Goal: Task Accomplishment & Management: Complete application form

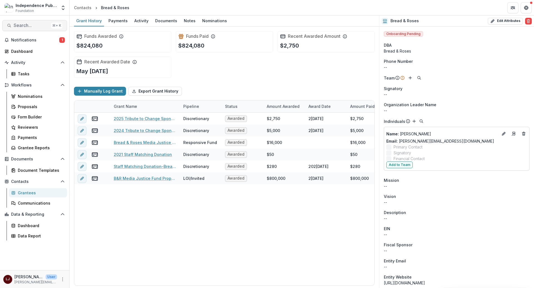
click at [27, 26] on span "Search..." at bounding box center [31, 25] width 35 height 5
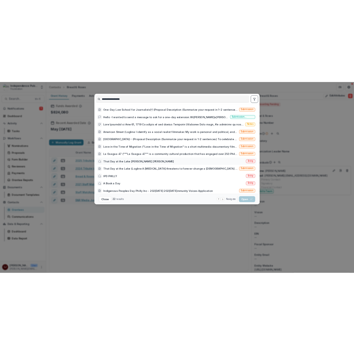
scroll to position [46, 0]
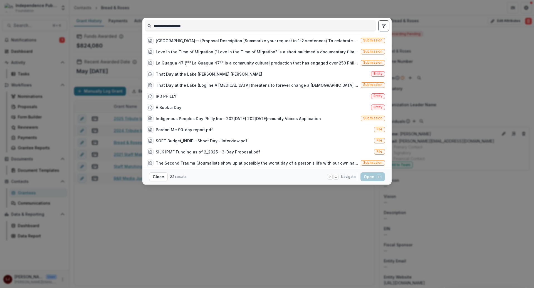
type input "**********"
click at [40, 72] on div "**********" at bounding box center [267, 144] width 534 height 288
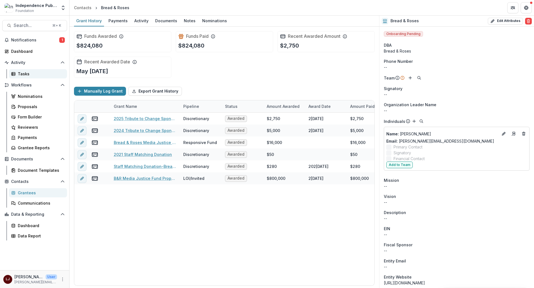
click at [24, 77] on link "Tasks" at bounding box center [38, 73] width 58 height 9
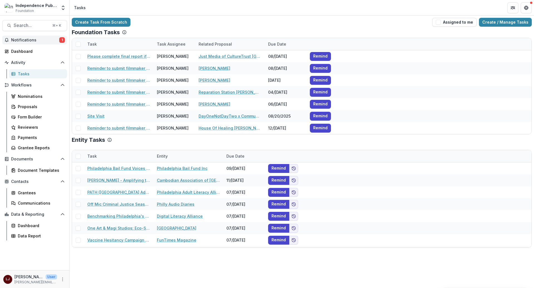
click at [31, 40] on span "Notifications" at bounding box center [35, 40] width 48 height 5
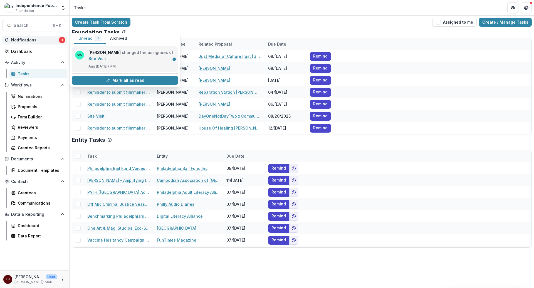
click at [106, 56] on link "Site Visit" at bounding box center [97, 58] width 18 height 5
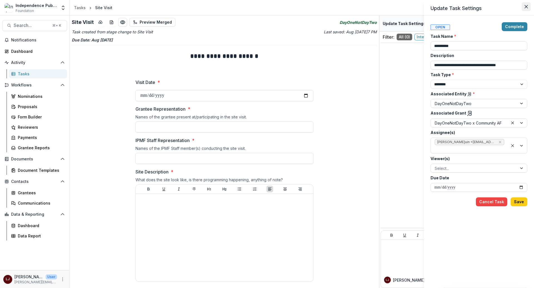
click at [525, 6] on icon "Close" at bounding box center [525, 6] width 3 height 3
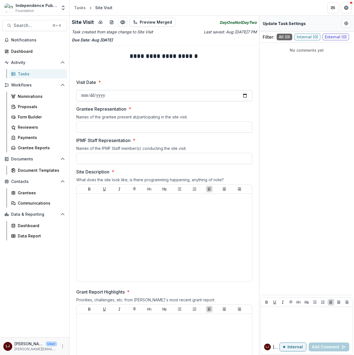
click at [145, 95] on input "Visit Date *" at bounding box center [164, 95] width 176 height 11
click at [119, 98] on input "Visit Date *" at bounding box center [164, 95] width 176 height 11
click at [242, 97] on input "Visit Date *" at bounding box center [164, 95] width 176 height 11
type input "**********"
click at [109, 125] on input "Grantee Representation *" at bounding box center [164, 126] width 176 height 11
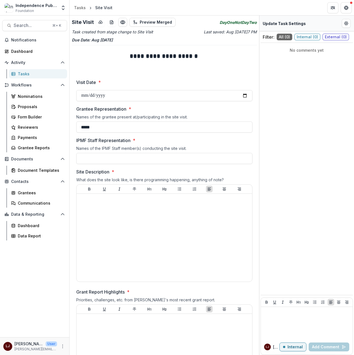
type input "*****"
type input "**********"
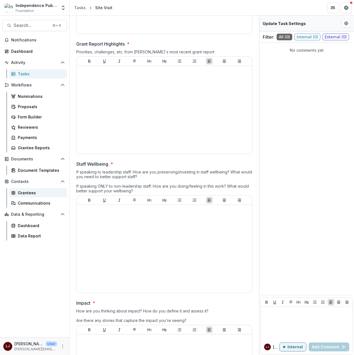
scroll to position [234, 0]
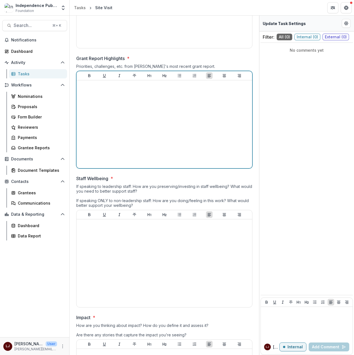
click at [103, 125] on div at bounding box center [164, 124] width 171 height 83
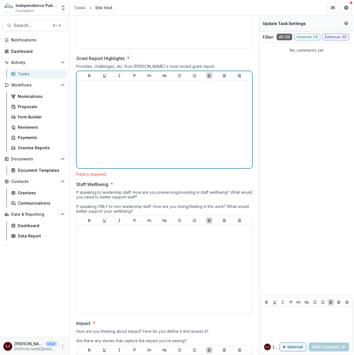
click at [98, 97] on div at bounding box center [164, 124] width 171 height 83
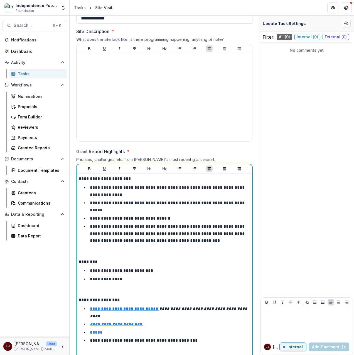
scroll to position [131, 0]
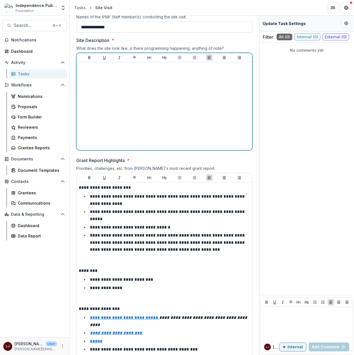
click at [132, 121] on div at bounding box center [164, 105] width 171 height 83
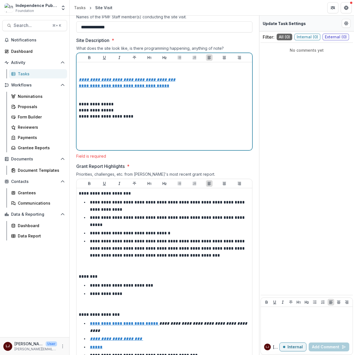
click at [115, 73] on p at bounding box center [164, 70] width 171 height 12
click at [112, 67] on p at bounding box center [164, 70] width 171 height 12
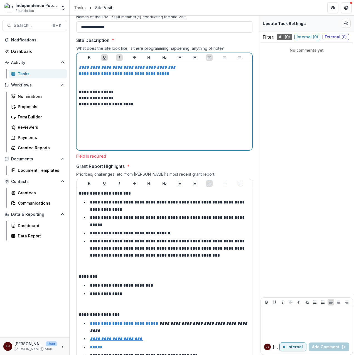
click at [153, 101] on p "**********" at bounding box center [163, 98] width 169 height 6
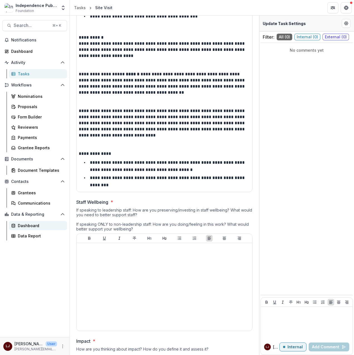
scroll to position [464, 0]
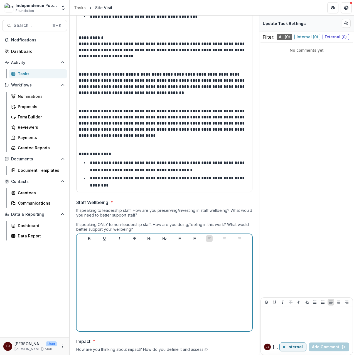
click at [118, 260] on div at bounding box center [164, 286] width 171 height 83
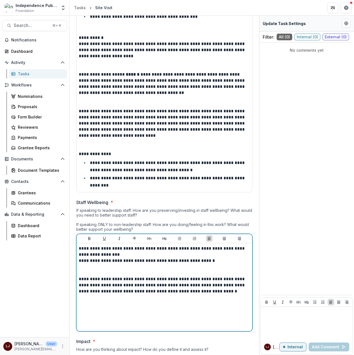
click at [117, 267] on p at bounding box center [164, 270] width 171 height 12
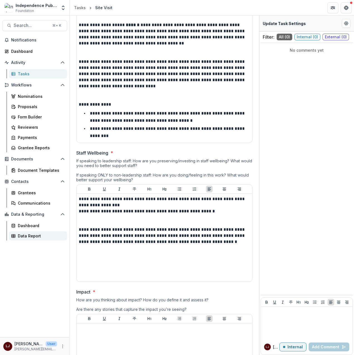
scroll to position [563, 0]
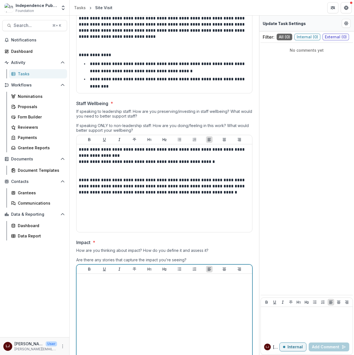
click at [116, 288] on div at bounding box center [164, 317] width 171 height 83
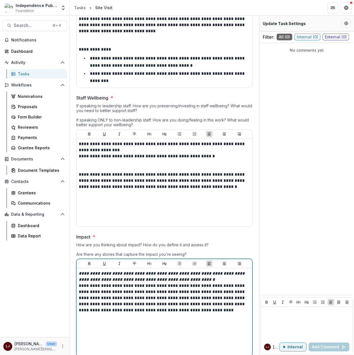
scroll to position [575, 0]
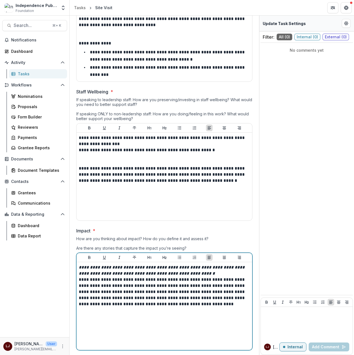
click at [209, 276] on p "**********" at bounding box center [164, 270] width 171 height 12
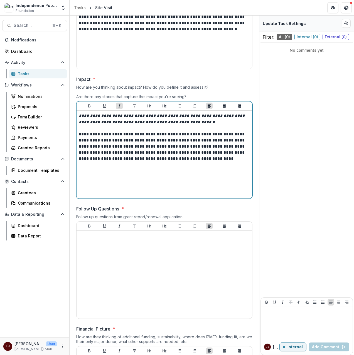
scroll to position [728, 0]
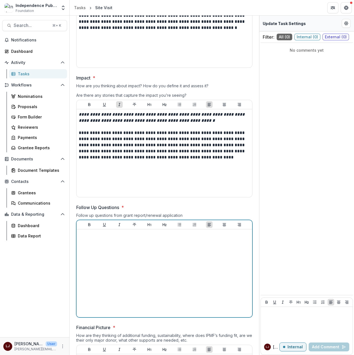
click at [150, 265] on div at bounding box center [164, 273] width 171 height 83
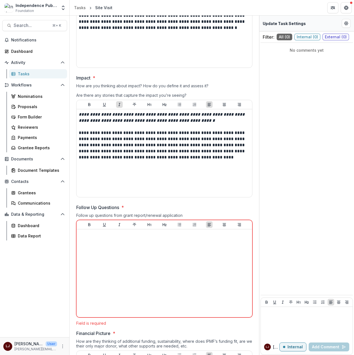
click at [158, 264] on div at bounding box center [164, 273] width 171 height 83
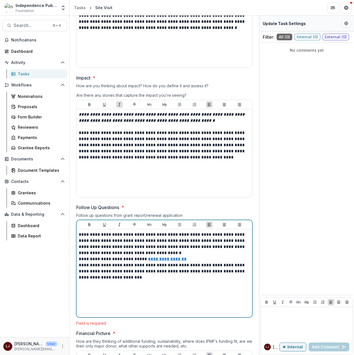
click at [130, 286] on div "**********" at bounding box center [164, 273] width 171 height 83
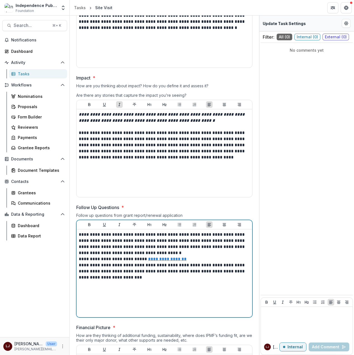
click at [133, 255] on p "**********" at bounding box center [163, 244] width 169 height 24
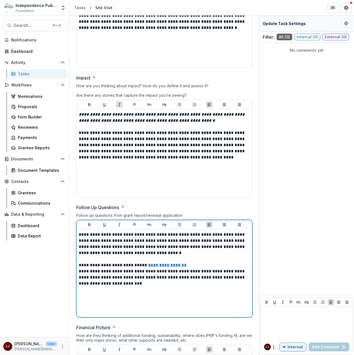
click at [200, 265] on p "**********" at bounding box center [163, 265] width 169 height 6
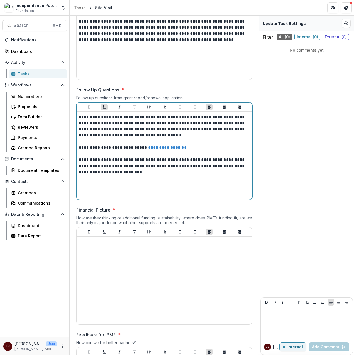
scroll to position [898, 0]
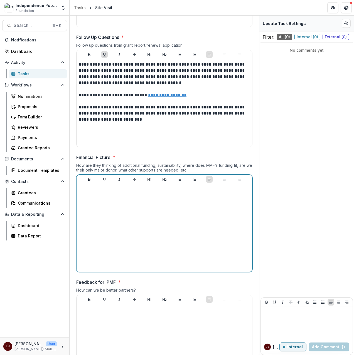
click at [92, 252] on div at bounding box center [164, 227] width 171 height 83
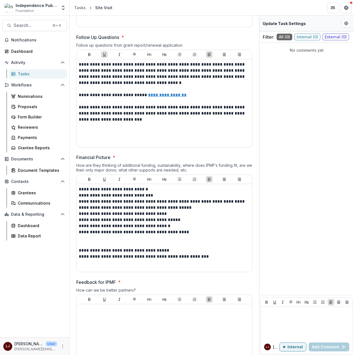
scroll to position [955, 0]
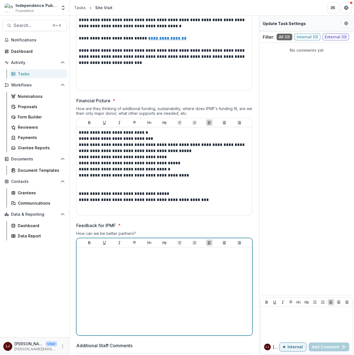
click at [112, 276] on div at bounding box center [164, 291] width 171 height 83
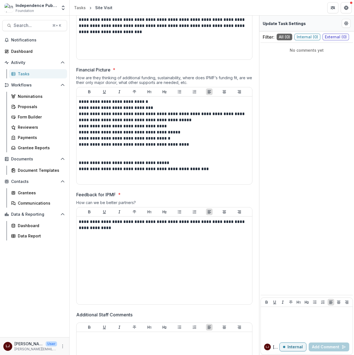
scroll to position [1068, 0]
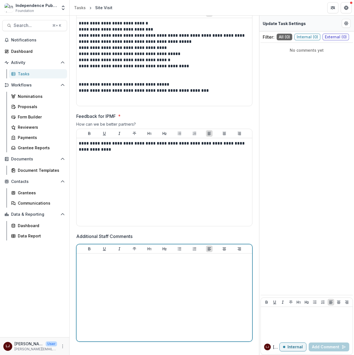
click at [121, 274] on div at bounding box center [164, 297] width 171 height 83
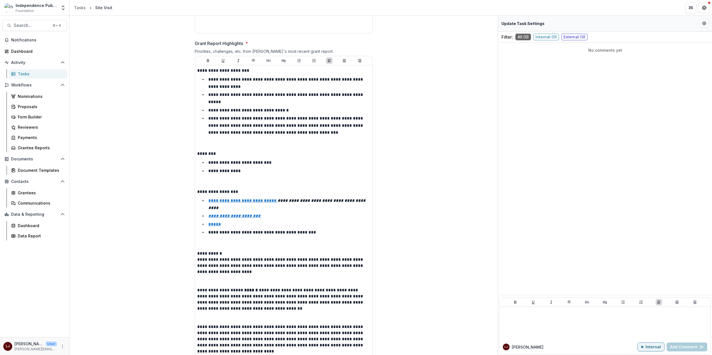
scroll to position [0, 0]
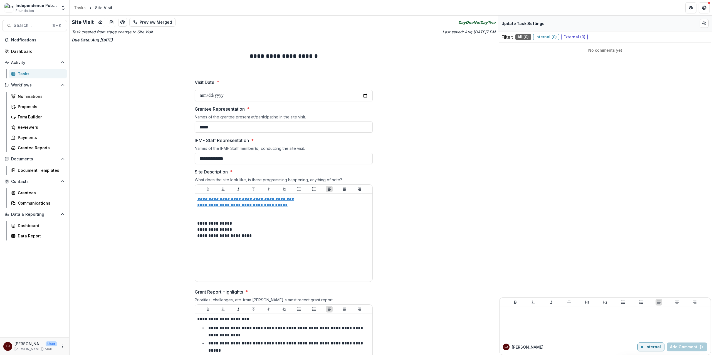
click at [533, 25] on icon "Edit Form Settings" at bounding box center [704, 23] width 4 height 4
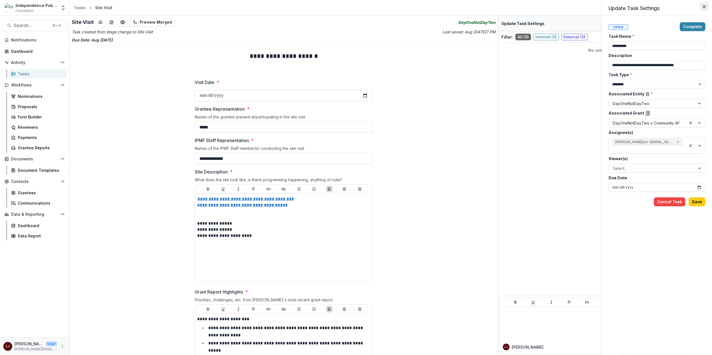
click at [533, 4] on button "Close" at bounding box center [703, 6] width 9 height 9
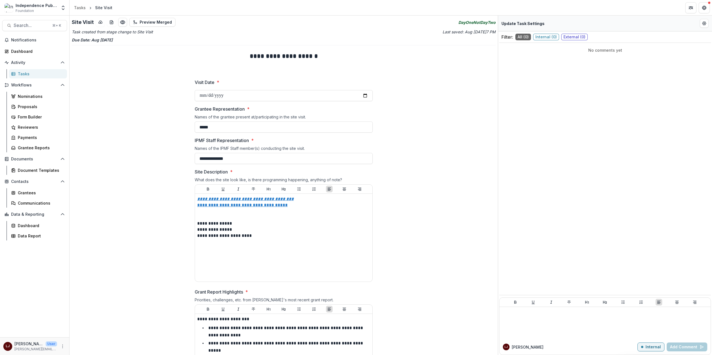
click at [533, 115] on div "No comments yet" at bounding box center [605, 177] width 212 height 264
click at [533, 288] on p "Internal" at bounding box center [652, 347] width 15 height 5
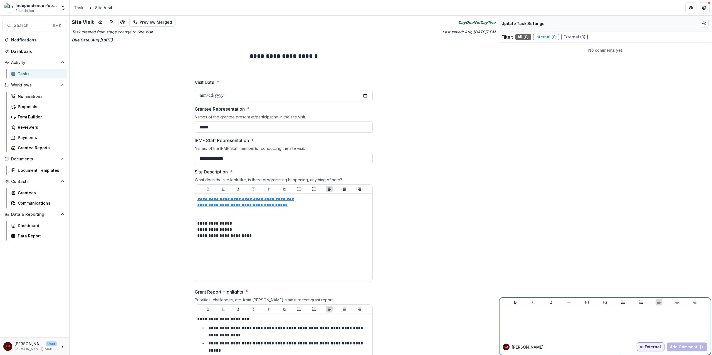
click at [533, 288] on p "External" at bounding box center [652, 347] width 16 height 5
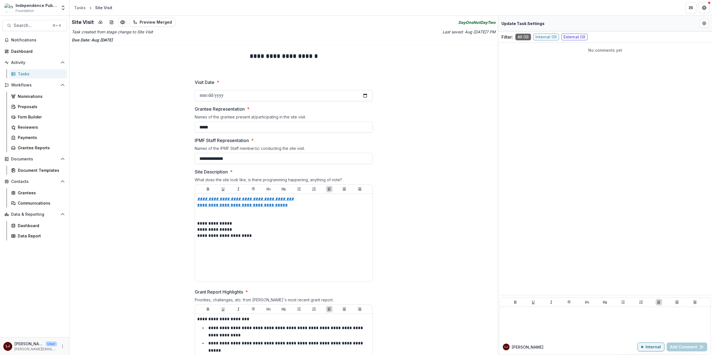
click at [111, 32] on p "Task created from stage change to Site Visit" at bounding box center [177, 32] width 211 height 6
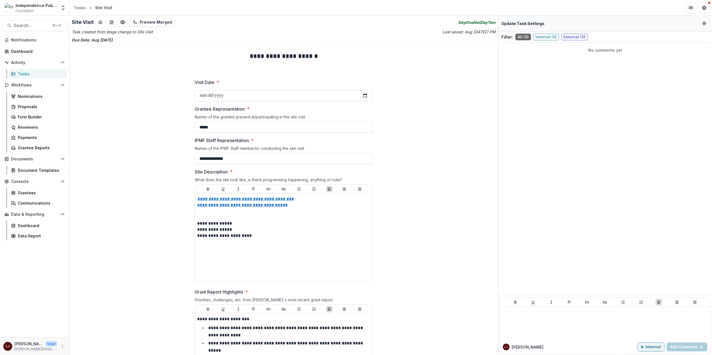
click at [141, 23] on button "Preview Merged" at bounding box center [152, 22] width 46 height 9
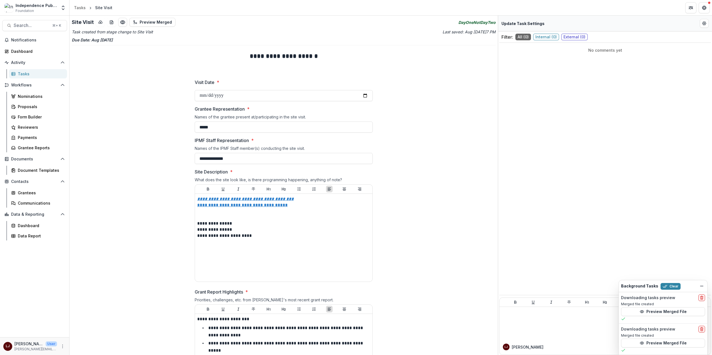
click at [533, 288] on button "Preview Merged File" at bounding box center [663, 311] width 84 height 9
click at [533, 286] on icon "Dismiss" at bounding box center [701, 286] width 4 height 4
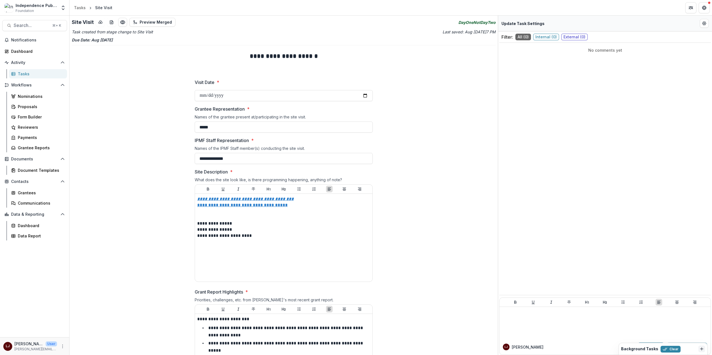
click at [533, 288] on div "Background Tasks Clear" at bounding box center [658, 348] width 75 height 7
click at [533, 288] on button "Clear" at bounding box center [670, 349] width 20 height 7
copy icon "DayOneNotDayTwo"
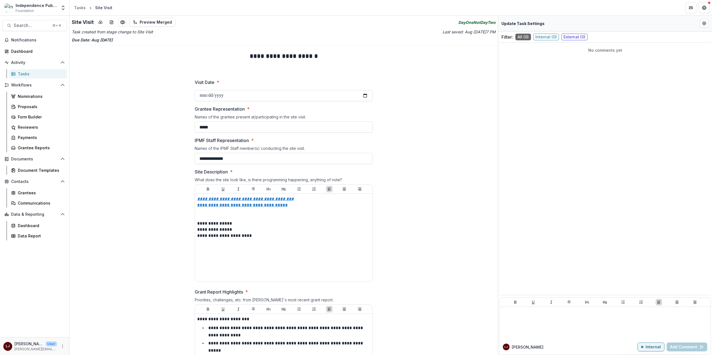
click at [122, 21] on icon "Preview 7c58baac-5435-43f7-81f7-f32df611a12b.pdf" at bounding box center [123, 22] width 6 height 6
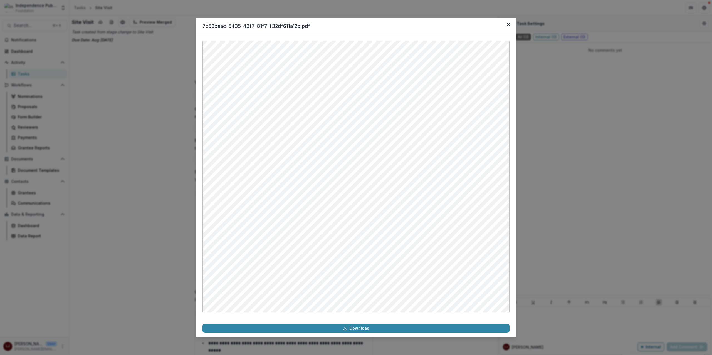
click at [129, 72] on div "7c58baac-5435-43f7-81f7-f32df611a12b.pdf Download" at bounding box center [356, 177] width 712 height 355
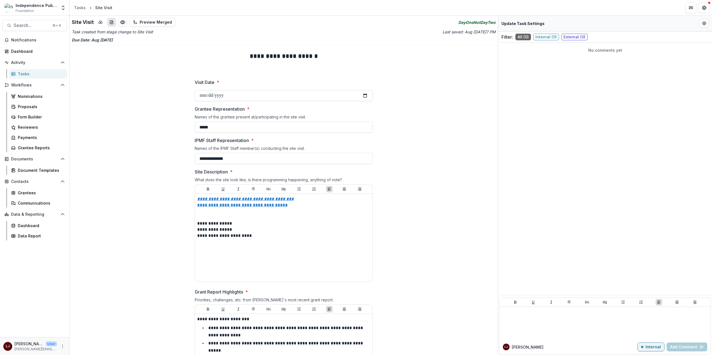
click at [111, 23] on line "download-word-button" at bounding box center [112, 23] width 2 height 0
click at [88, 23] on h2 "Site Visit" at bounding box center [83, 22] width 22 height 6
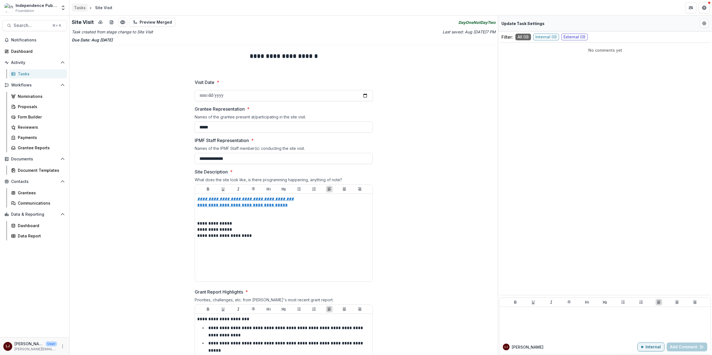
click at [79, 6] on div "Tasks" at bounding box center [80, 8] width 12 height 6
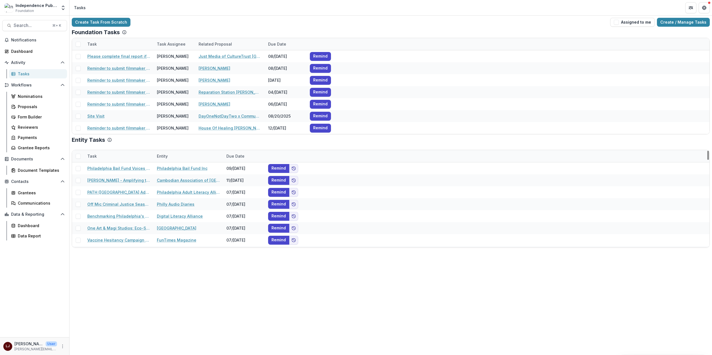
click at [211, 272] on div "Create Task From Scratch Assigned to me Create / Manage Tasks Foundation Tasks …" at bounding box center [390, 185] width 642 height 339
click at [533, 23] on button "Assigned to me" at bounding box center [632, 22] width 44 height 9
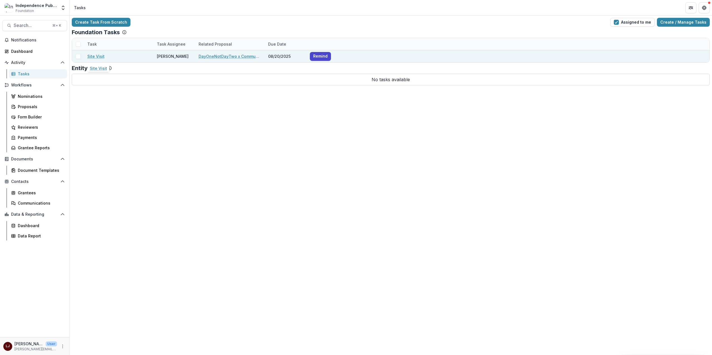
click at [102, 55] on link "Site Visit" at bounding box center [95, 56] width 17 height 6
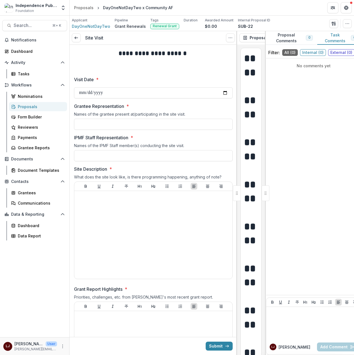
drag, startPoint x: 167, startPoint y: 191, endPoint x: 1, endPoint y: 26, distance: 234.5
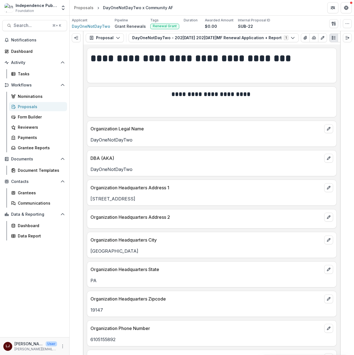
click at [75, 166] on div at bounding box center [76, 193] width 14 height 324
click at [77, 35] on button "Expand left" at bounding box center [76, 37] width 9 height 9
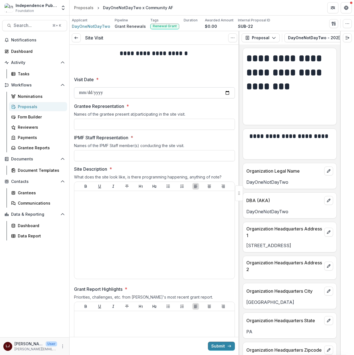
click at [95, 93] on input "Visit Date *" at bounding box center [154, 92] width 161 height 11
click at [139, 92] on input "Visit Date *" at bounding box center [154, 92] width 161 height 11
click at [195, 97] on input "Visit Date *" at bounding box center [154, 92] width 161 height 11
click at [226, 94] on input "Visit Date *" at bounding box center [154, 92] width 161 height 11
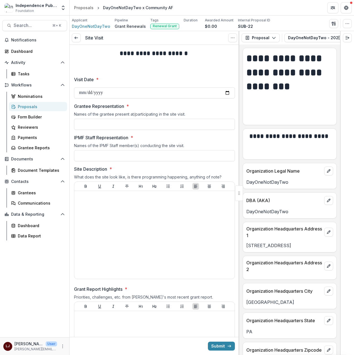
type input "**********"
click at [111, 121] on input "Grantee Representation *" at bounding box center [154, 124] width 161 height 11
type input "*****"
click at [94, 155] on input "IPMF Staff Representation *" at bounding box center [154, 155] width 161 height 11
paste input "**********"
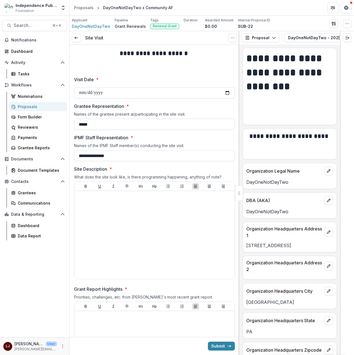
type input "**********"
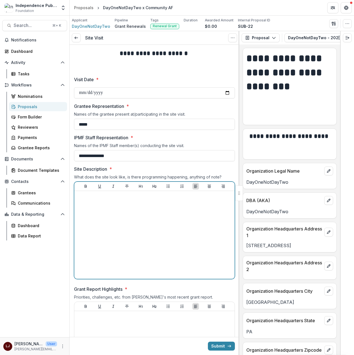
click at [139, 211] on div at bounding box center [154, 234] width 156 height 83
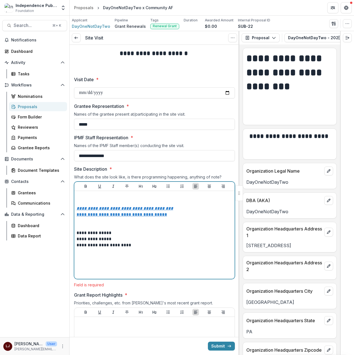
click at [98, 202] on p at bounding box center [154, 199] width 156 height 12
click at [99, 199] on p at bounding box center [154, 199] width 156 height 12
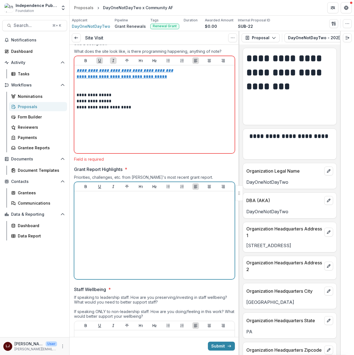
click at [127, 214] on div at bounding box center [154, 234] width 156 height 83
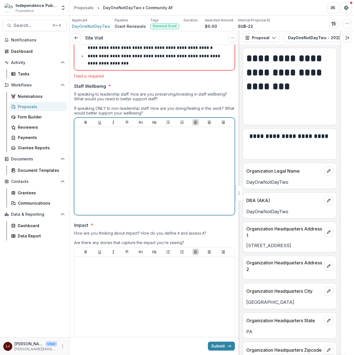
click at [107, 196] on div at bounding box center [154, 170] width 156 height 83
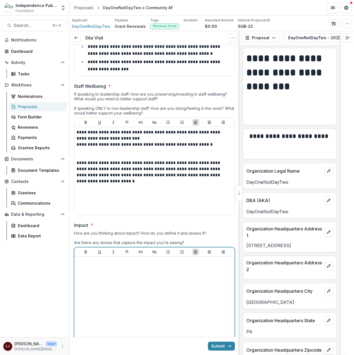
click at [102, 273] on div at bounding box center [154, 300] width 156 height 83
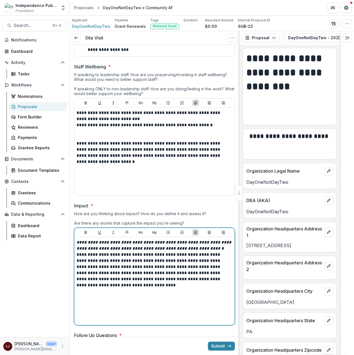
scroll to position [722, 0]
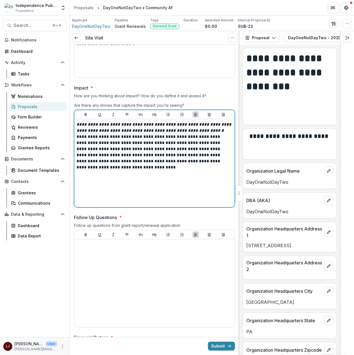
click at [227, 133] on p "**********" at bounding box center [154, 127] width 156 height 12
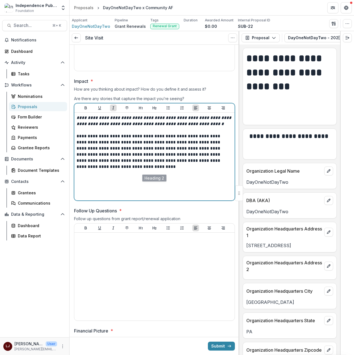
scroll to position [816, 0]
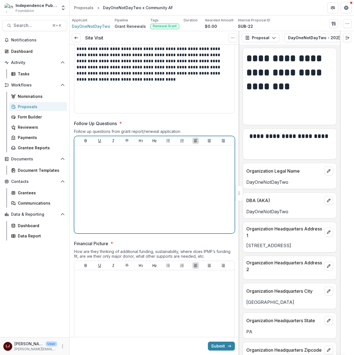
click at [96, 157] on div at bounding box center [154, 189] width 156 height 83
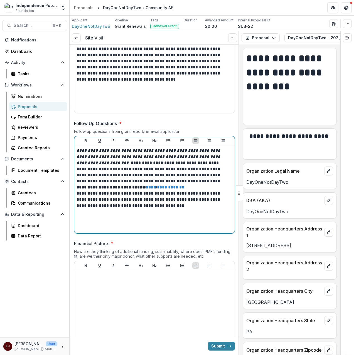
click at [110, 165] on p "**********" at bounding box center [153, 166] width 154 height 37
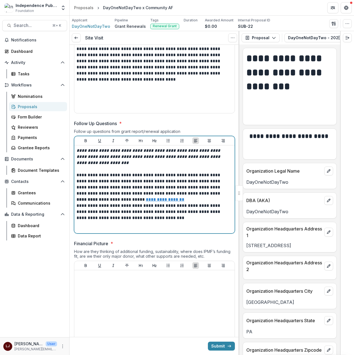
click at [205, 197] on p "**********" at bounding box center [153, 184] width 154 height 24
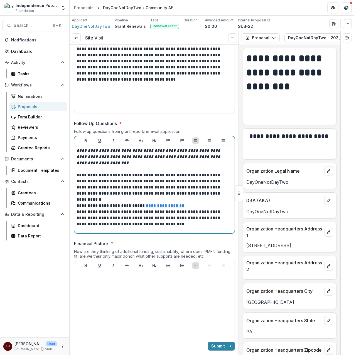
click at [200, 208] on p "**********" at bounding box center [153, 206] width 154 height 6
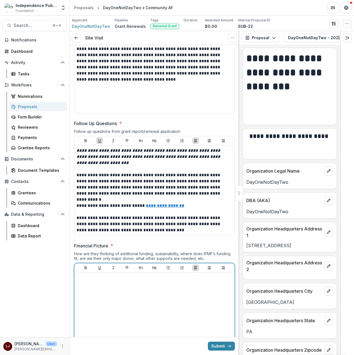
click at [103, 288] on div at bounding box center [154, 316] width 156 height 83
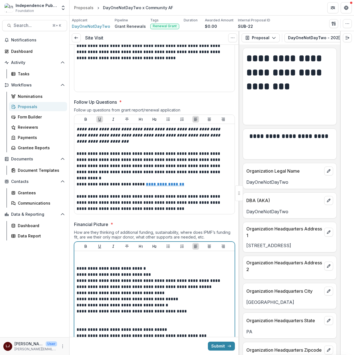
scroll to position [839, 0]
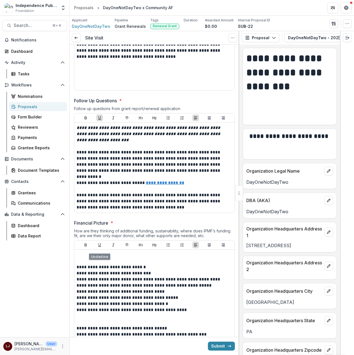
click at [92, 249] on div at bounding box center [154, 244] width 160 height 9
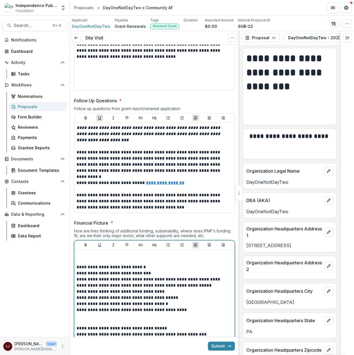
click at [89, 253] on div "**********" at bounding box center [154, 295] width 160 height 90
click at [86, 257] on p at bounding box center [154, 258] width 156 height 12
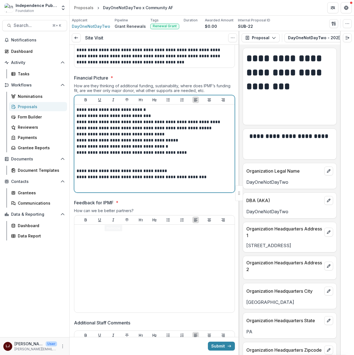
scroll to position [988, 0]
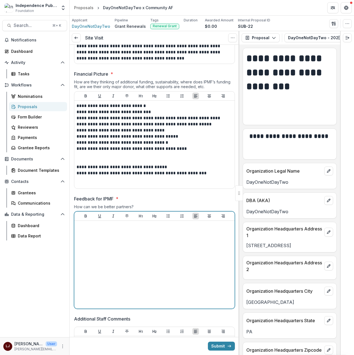
click at [101, 238] on div at bounding box center [154, 264] width 156 height 83
click at [98, 236] on div at bounding box center [154, 264] width 156 height 83
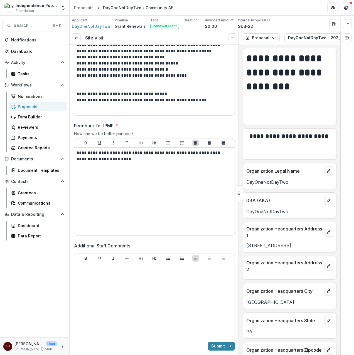
scroll to position [1099, 0]
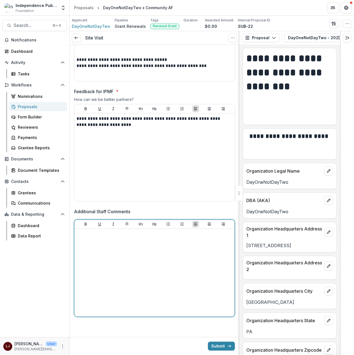
click at [94, 248] on div at bounding box center [154, 272] width 156 height 83
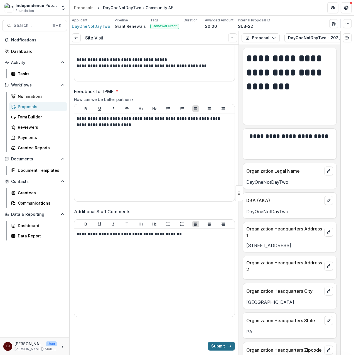
click at [221, 288] on button "Submit" at bounding box center [221, 346] width 27 height 9
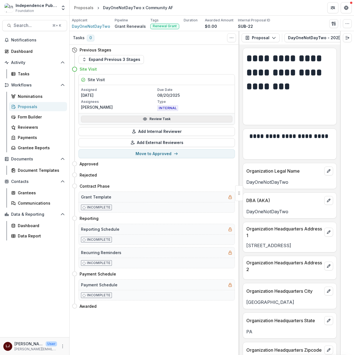
click at [139, 119] on link "Review Task" at bounding box center [156, 119] width 151 height 7
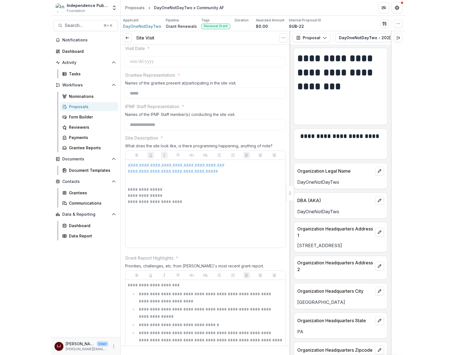
scroll to position [40, 0]
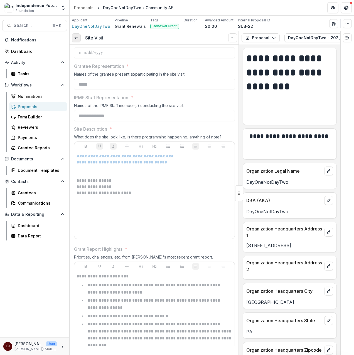
click at [75, 34] on link at bounding box center [76, 37] width 9 height 9
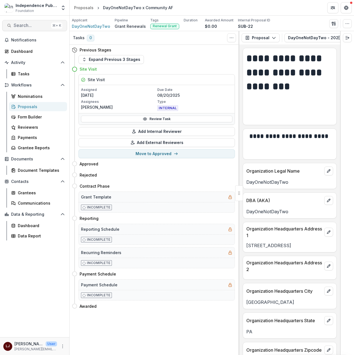
click at [24, 27] on span "Search..." at bounding box center [31, 25] width 35 height 5
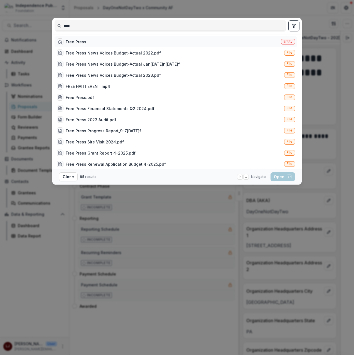
type input "****"
click at [84, 41] on div "Free Press" at bounding box center [76, 42] width 21 height 6
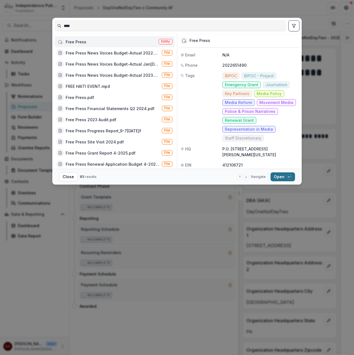
click at [272, 174] on button "Open with enter key" at bounding box center [282, 176] width 24 height 9
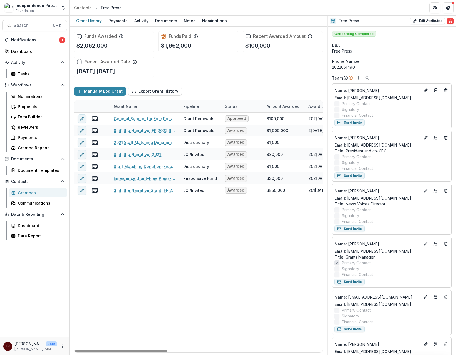
click at [195, 240] on div "General Support for Free Press Projects in [GEOGRAPHIC_DATA] Grant Renewals App…" at bounding box center [405, 233] width 662 height 240
click at [136, 117] on link "General Support for Free Press Projects in [GEOGRAPHIC_DATA]" at bounding box center [145, 119] width 63 height 6
click at [167, 20] on div "Documents" at bounding box center [166, 21] width 26 height 8
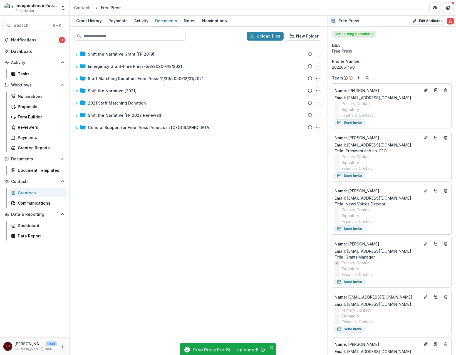
click at [187, 204] on div "Shift the Narrative Grant [FP 2019] Submission Temelio Proposal Attached propos…" at bounding box center [198, 199] width 257 height 309
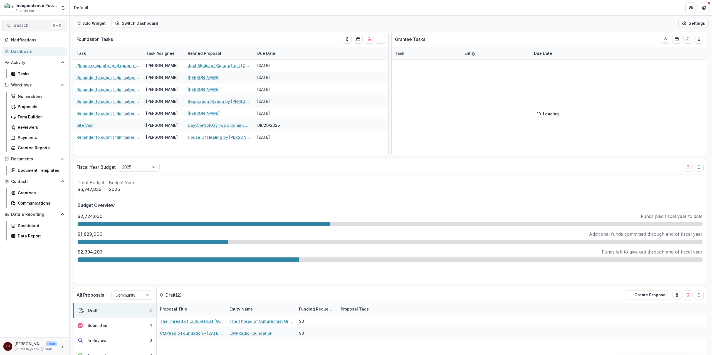
click at [34, 30] on button "Search... ⌘ + K" at bounding box center [34, 25] width 65 height 11
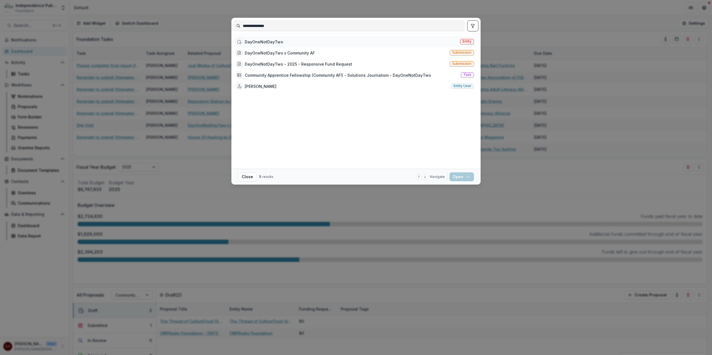
type input "**********"
click at [348, 46] on div "DayOneNotDayTwo Entity" at bounding box center [355, 41] width 242 height 11
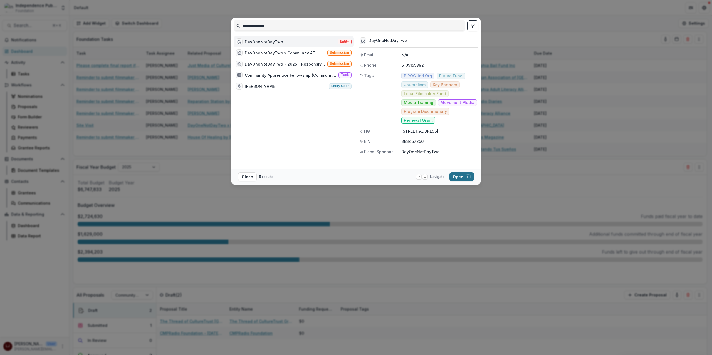
click at [464, 173] on button "Open with enter key" at bounding box center [461, 176] width 24 height 9
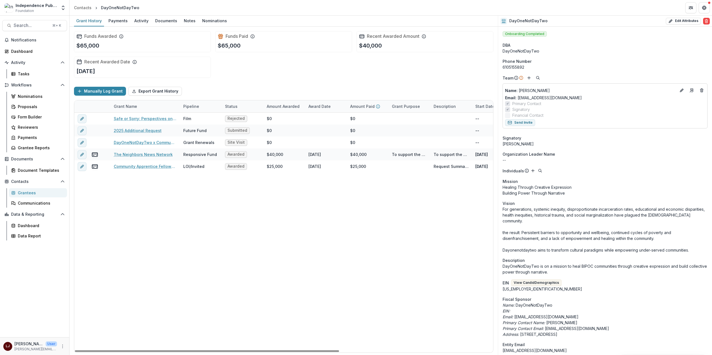
click at [172, 202] on div "Safe or Sorry: Perspectives on the Driving Forces of Gun Violence Film Rejected…" at bounding box center [405, 233] width 662 height 240
click at [150, 130] on link "2025 Additional Request" at bounding box center [138, 131] width 48 height 6
click at [158, 21] on div "Documents" at bounding box center [166, 21] width 26 height 8
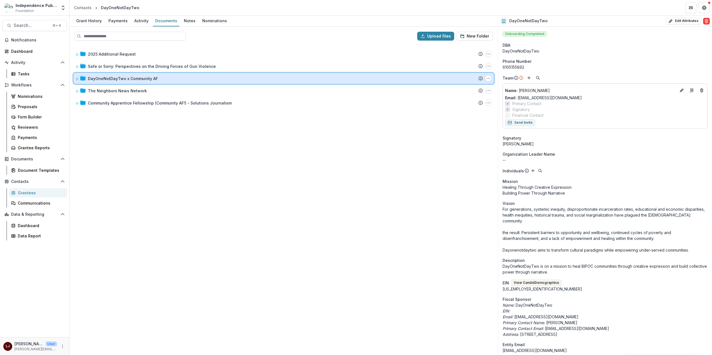
click at [74, 77] on div "DayOneNotDayTwo x Community AF Submission Temelio Proposal Attached proposal do…" at bounding box center [283, 78] width 420 height 11
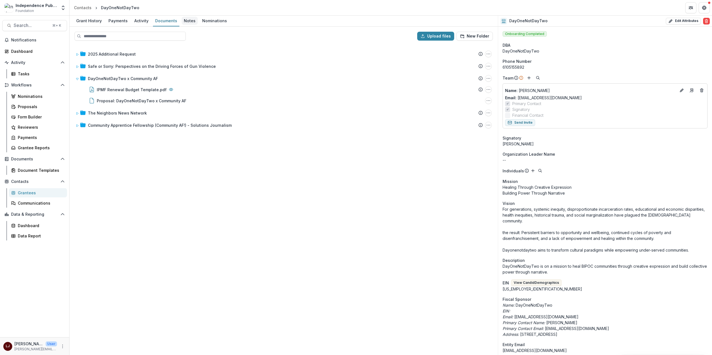
click at [185, 21] on div "Notes" at bounding box center [190, 21] width 16 height 8
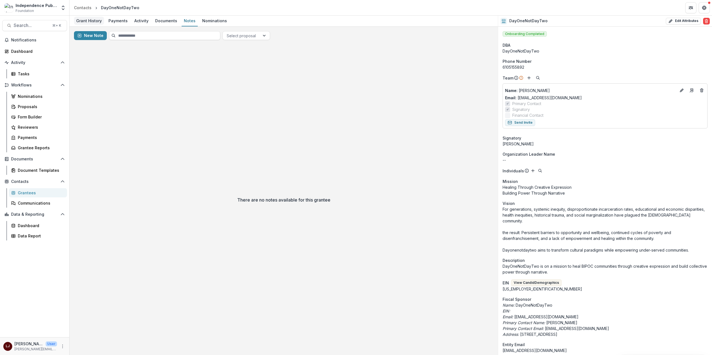
click at [96, 21] on div "Grant History" at bounding box center [89, 21] width 30 height 8
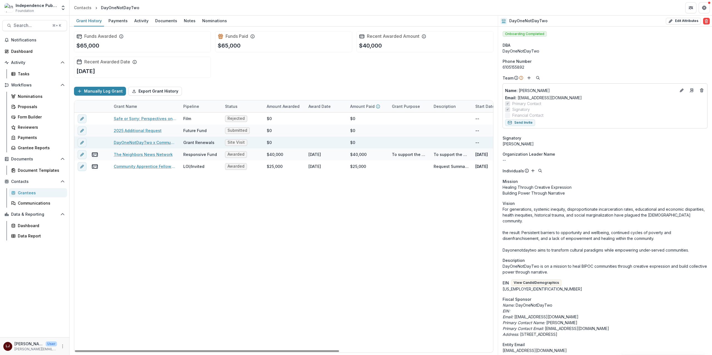
click at [142, 142] on link "DayOneNotDayTwo x Community AF" at bounding box center [145, 143] width 63 height 6
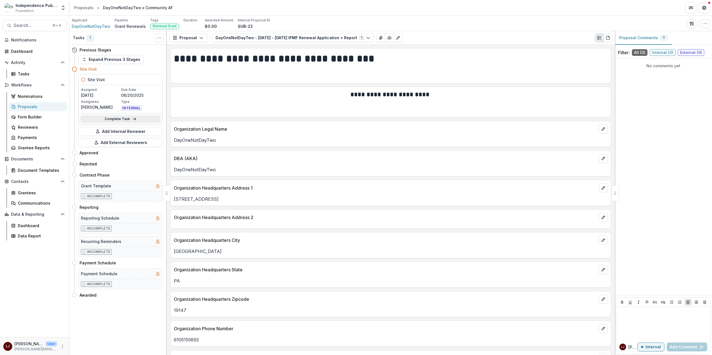
click at [118, 119] on link "Complete Task" at bounding box center [120, 119] width 79 height 7
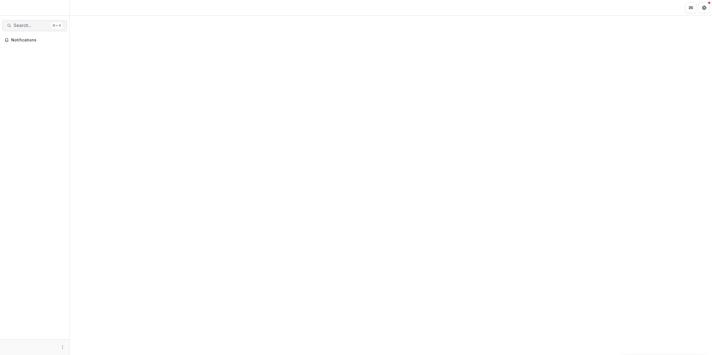
click at [26, 25] on span "Search..." at bounding box center [31, 25] width 35 height 5
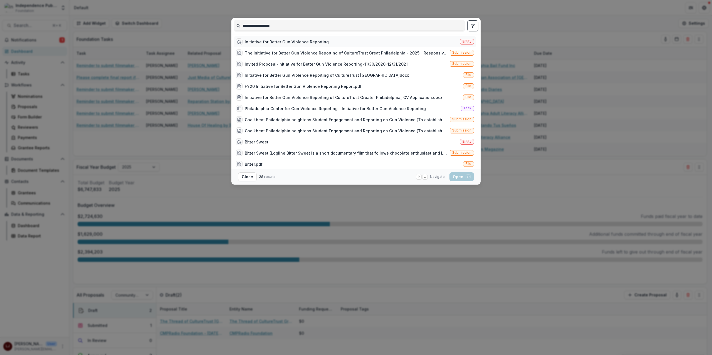
type input "**********"
click at [314, 44] on div "Initiative for Better Gun Violence Reporting" at bounding box center [287, 42] width 84 height 6
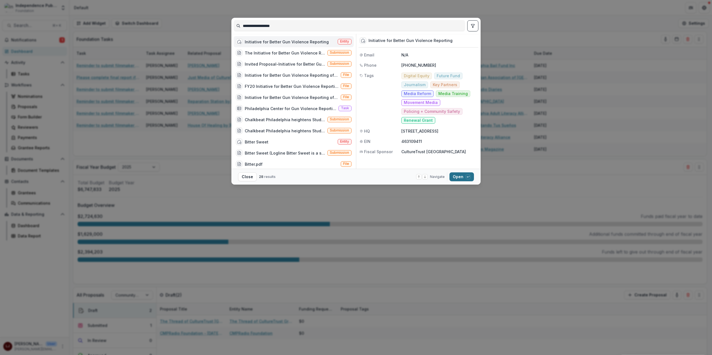
click at [460, 175] on button "Open with enter key" at bounding box center [461, 176] width 24 height 9
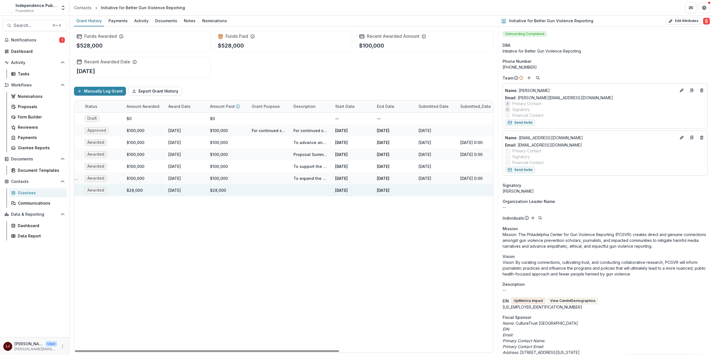
scroll to position [0, 141]
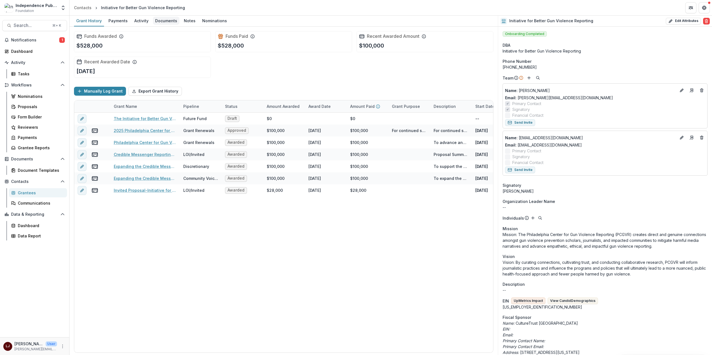
click at [163, 21] on div "Documents" at bounding box center [166, 21] width 26 height 8
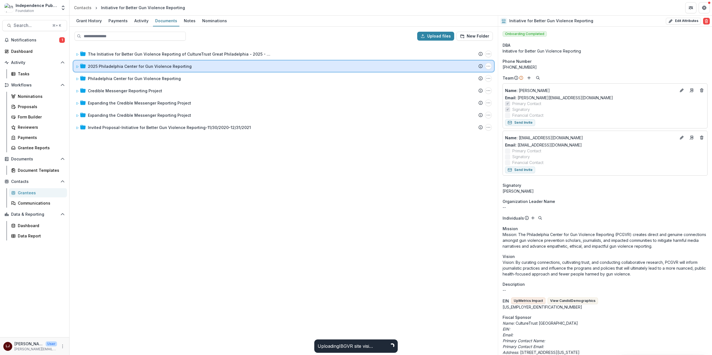
click at [76, 66] on icon at bounding box center [77, 67] width 2 height 2
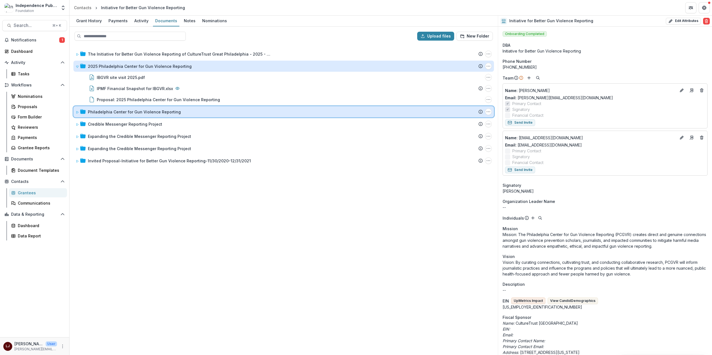
click at [76, 113] on span at bounding box center [77, 112] width 3 height 6
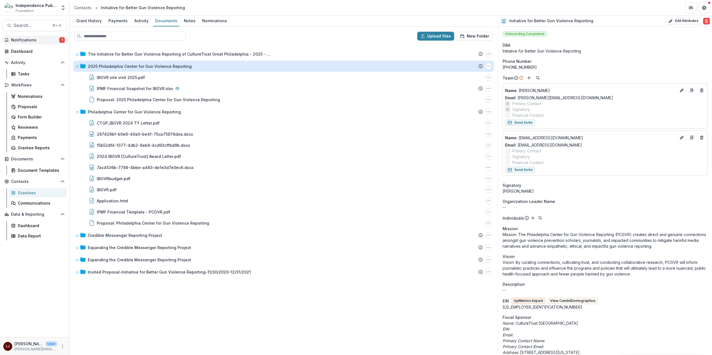
click at [42, 39] on span "Notifications" at bounding box center [35, 40] width 48 height 5
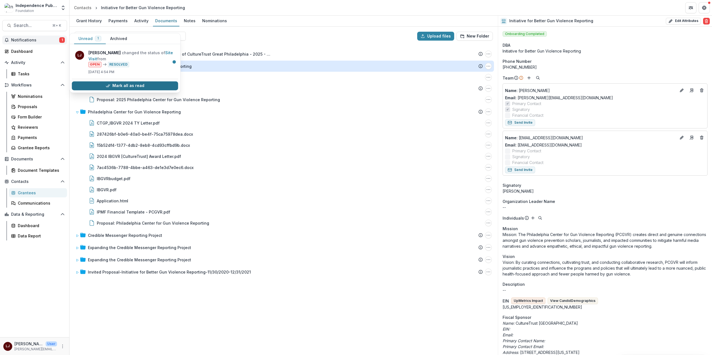
click at [148, 85] on button "Mark all as read" at bounding box center [125, 85] width 106 height 9
